Goal: Information Seeking & Learning: Learn about a topic

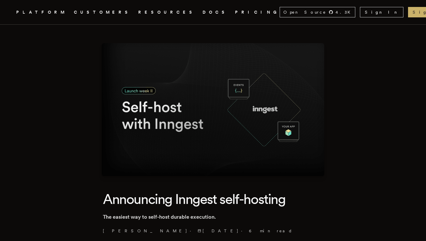
click at [235, 14] on link "PRICING" at bounding box center [257, 12] width 45 height 7
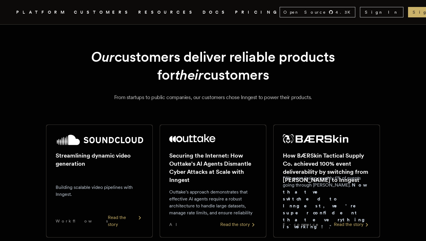
scroll to position [37, 0]
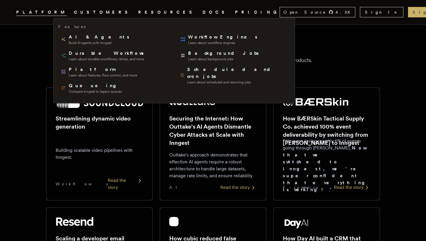
click at [66, 15] on span "PLATFORM" at bounding box center [41, 12] width 51 height 7
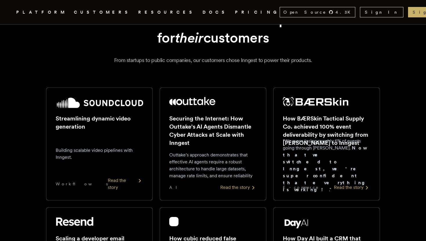
click at [9, 10] on icon ".cls-1 { fill: #FAFAF9; }" at bounding box center [9, 12] width 0 height 7
